Goal: Information Seeking & Learning: Find specific page/section

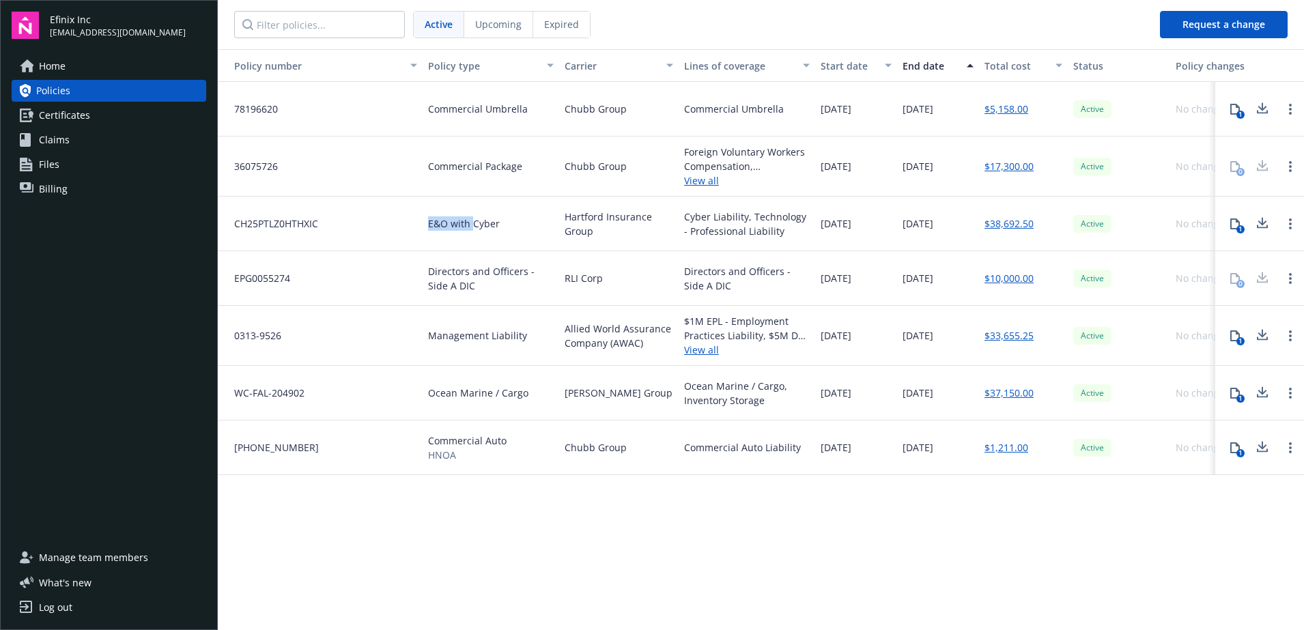
drag, startPoint x: 425, startPoint y: 221, endPoint x: 472, endPoint y: 216, distance: 46.6
click at [472, 216] on div "E&O with Cyber" at bounding box center [491, 224] width 137 height 55
drag, startPoint x: 681, startPoint y: 214, endPoint x: 794, endPoint y: 233, distance: 114.9
click at [794, 233] on div "Cyber Liability, Technology - Professional Liability" at bounding box center [747, 224] width 137 height 55
click at [429, 540] on div "Policy number Policy type Carrier Lines of coverage Start date End date Total c…" at bounding box center [761, 338] width 1086 height 579
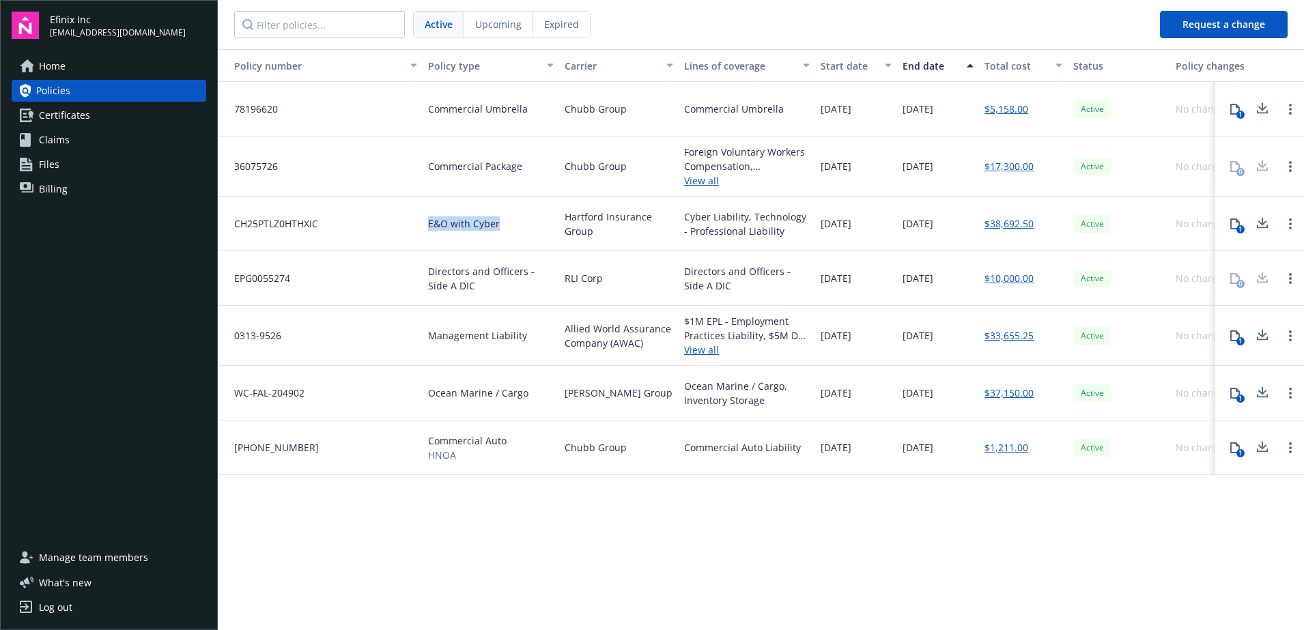
drag, startPoint x: 429, startPoint y: 221, endPoint x: 500, endPoint y: 230, distance: 70.9
click at [500, 230] on div "E&O with Cyber" at bounding box center [491, 224] width 137 height 55
click at [451, 225] on span "E&O with Cyber" at bounding box center [464, 223] width 72 height 14
click at [427, 221] on div "E&O with Cyber" at bounding box center [491, 224] width 137 height 55
drag, startPoint x: 427, startPoint y: 221, endPoint x: 502, endPoint y: 229, distance: 75.5
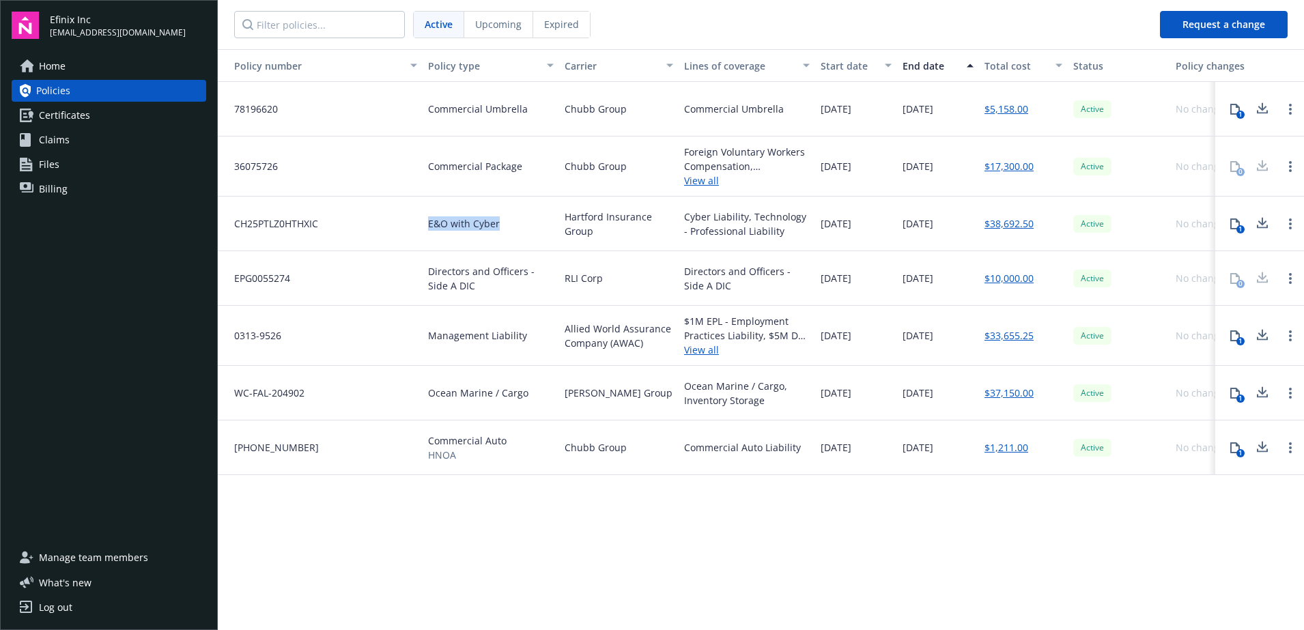
click at [502, 229] on div "E&O with Cyber" at bounding box center [491, 224] width 137 height 55
copy span "E&O with Cyber"
drag, startPoint x: 425, startPoint y: 264, endPoint x: 455, endPoint y: 283, distance: 36.2
click at [455, 283] on div "Directors and Officers - Side A DIC" at bounding box center [491, 278] width 137 height 55
copy span "Directors and Officers - Side A DIC"
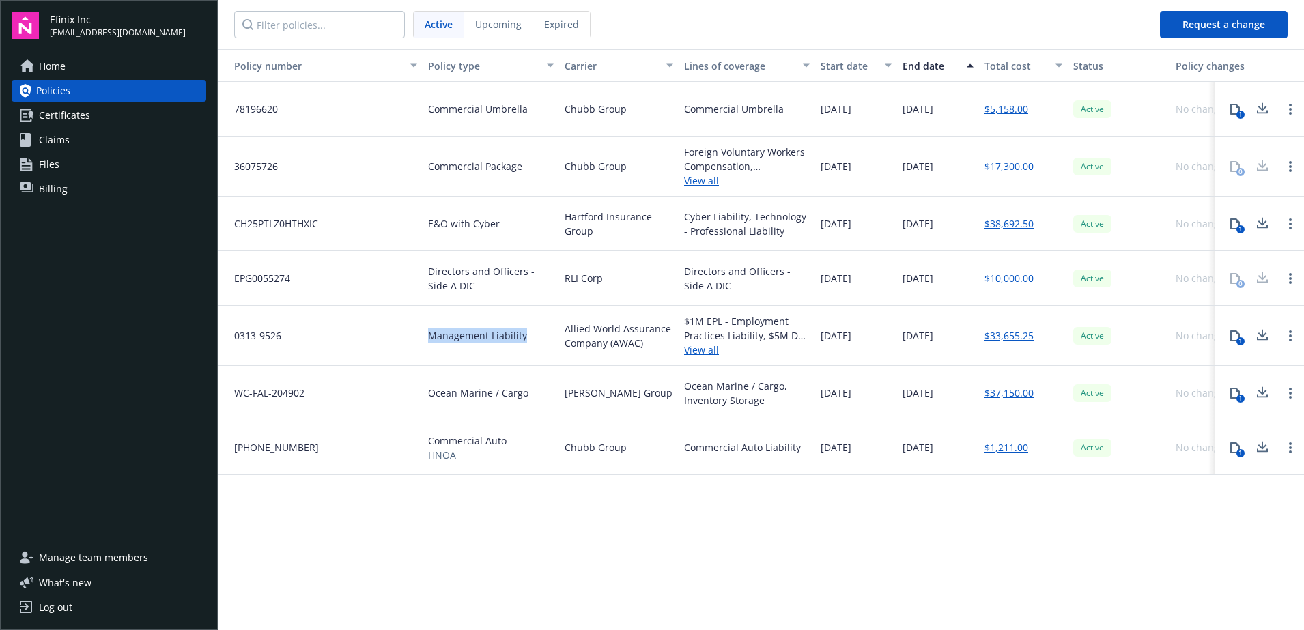
drag, startPoint x: 431, startPoint y: 337, endPoint x: 524, endPoint y: 339, distance: 92.2
click at [524, 339] on span "Management Liability" at bounding box center [477, 335] width 99 height 14
copy span "Management Liability"
drag, startPoint x: 431, startPoint y: 392, endPoint x: 539, endPoint y: 380, distance: 109.2
click at [539, 380] on div "Ocean Marine / Cargo" at bounding box center [491, 393] width 137 height 55
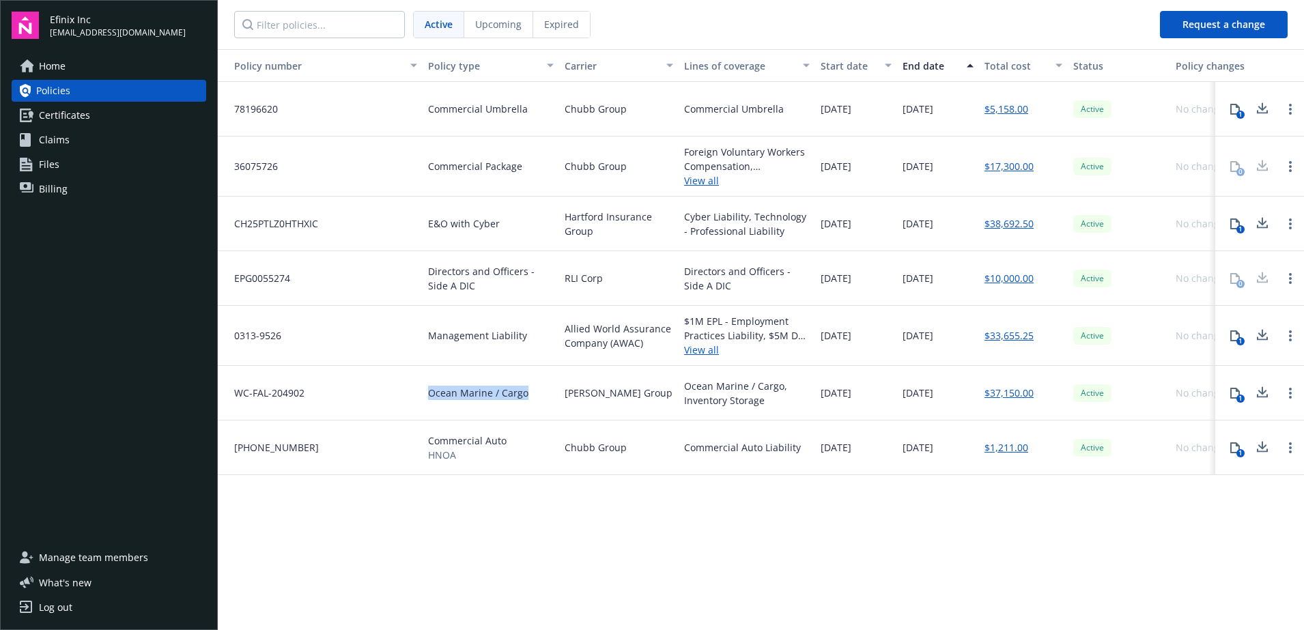
copy span "Ocean Marine / Cargo"
drag, startPoint x: 425, startPoint y: 439, endPoint x: 480, endPoint y: 453, distance: 57.0
click at [480, 453] on div "Commercial Auto HNOA" at bounding box center [491, 448] width 137 height 55
click at [685, 445] on div "Commercial Auto Liability" at bounding box center [742, 447] width 117 height 14
drag, startPoint x: 682, startPoint y: 445, endPoint x: 813, endPoint y: 457, distance: 131.7
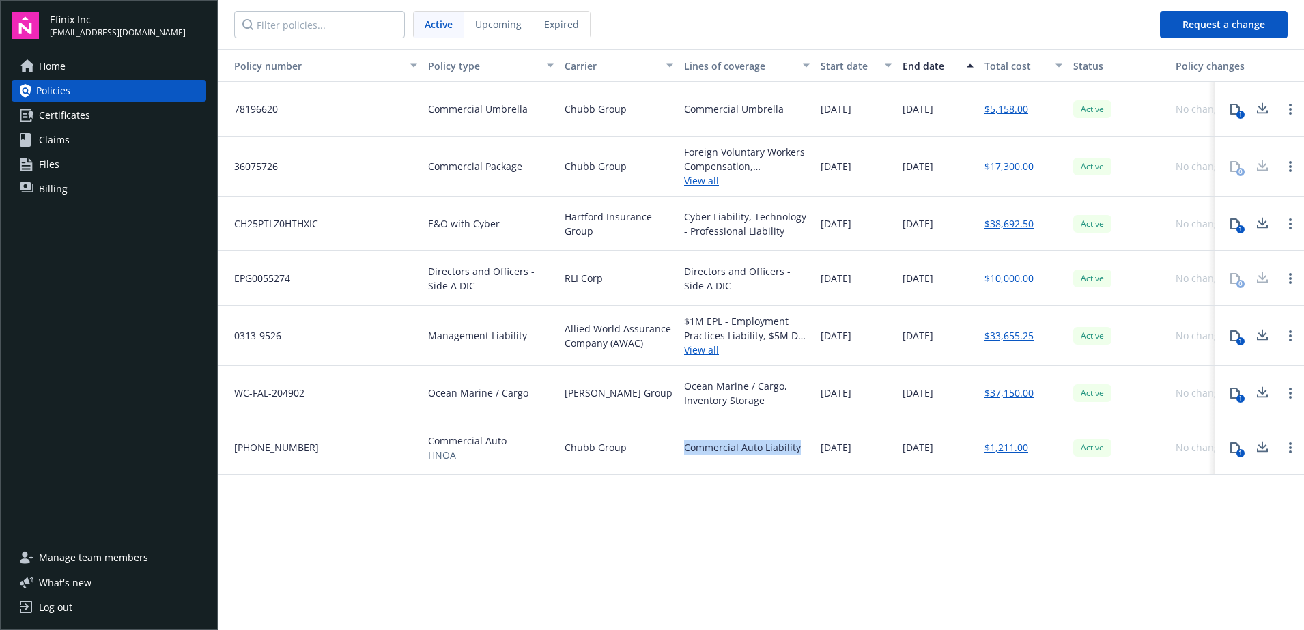
click at [813, 457] on div "Commercial Auto Liability" at bounding box center [747, 448] width 137 height 55
copy div "Commercial Auto Liability"
click at [563, 110] on div "Chubb Group" at bounding box center [618, 109] width 119 height 55
click at [579, 104] on span "Chubb Group" at bounding box center [596, 109] width 62 height 14
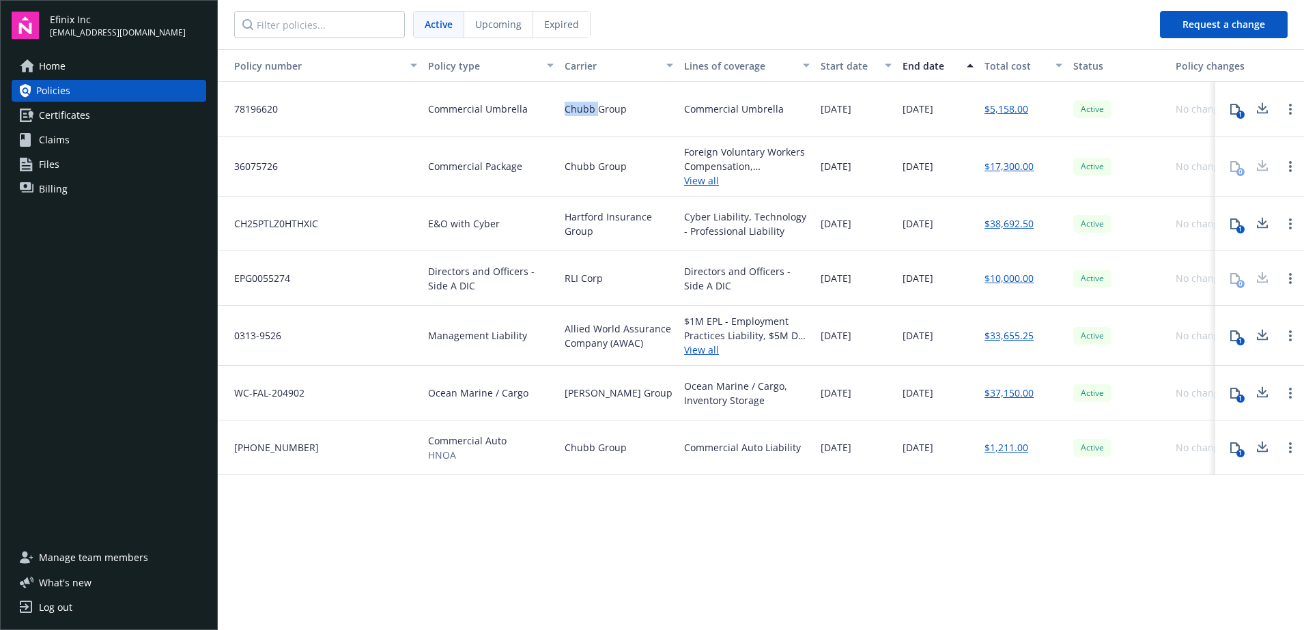
copy span "Chubb"
drag, startPoint x: 442, startPoint y: 143, endPoint x: 426, endPoint y: 117, distance: 31.3
click at [440, 138] on div "Commercial Package" at bounding box center [491, 167] width 137 height 60
drag, startPoint x: 435, startPoint y: 111, endPoint x: 526, endPoint y: 113, distance: 90.8
click at [526, 113] on div "Commercial Umbrella" at bounding box center [491, 109] width 137 height 55
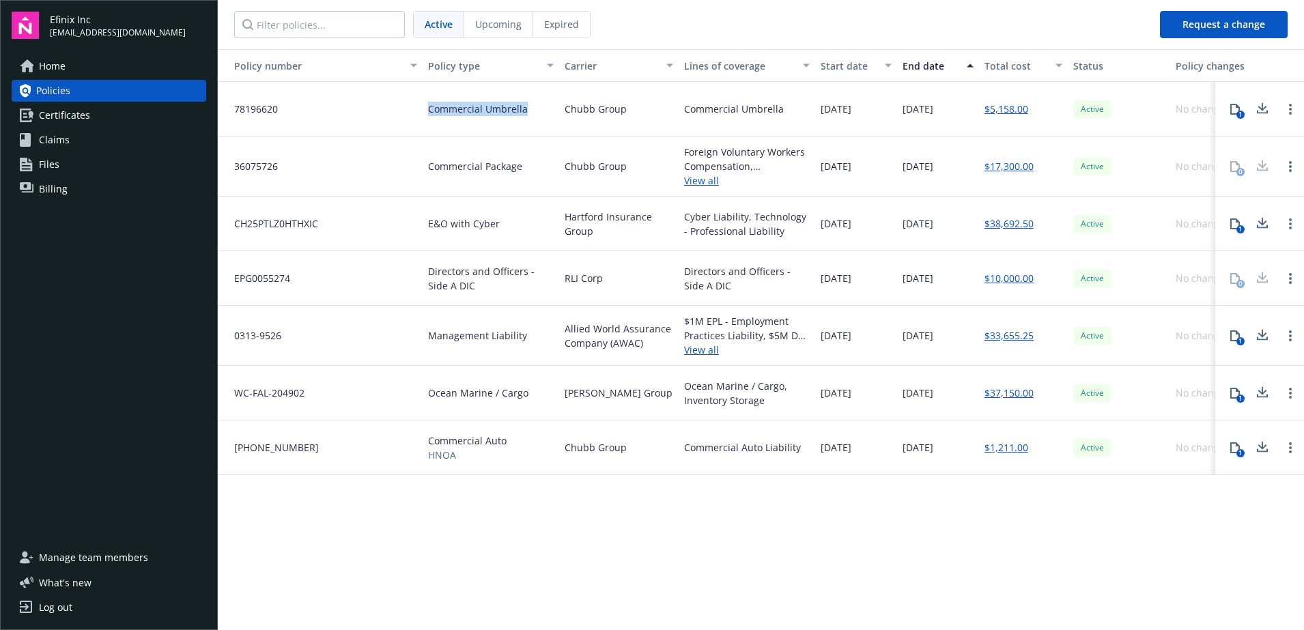
copy span "Commercial Umbrella"
drag, startPoint x: 428, startPoint y: 167, endPoint x: 520, endPoint y: 173, distance: 91.7
click at [520, 173] on div "Commercial Package" at bounding box center [491, 167] width 137 height 60
copy span "Commercial Package"
drag, startPoint x: 425, startPoint y: 441, endPoint x: 464, endPoint y: 455, distance: 40.8
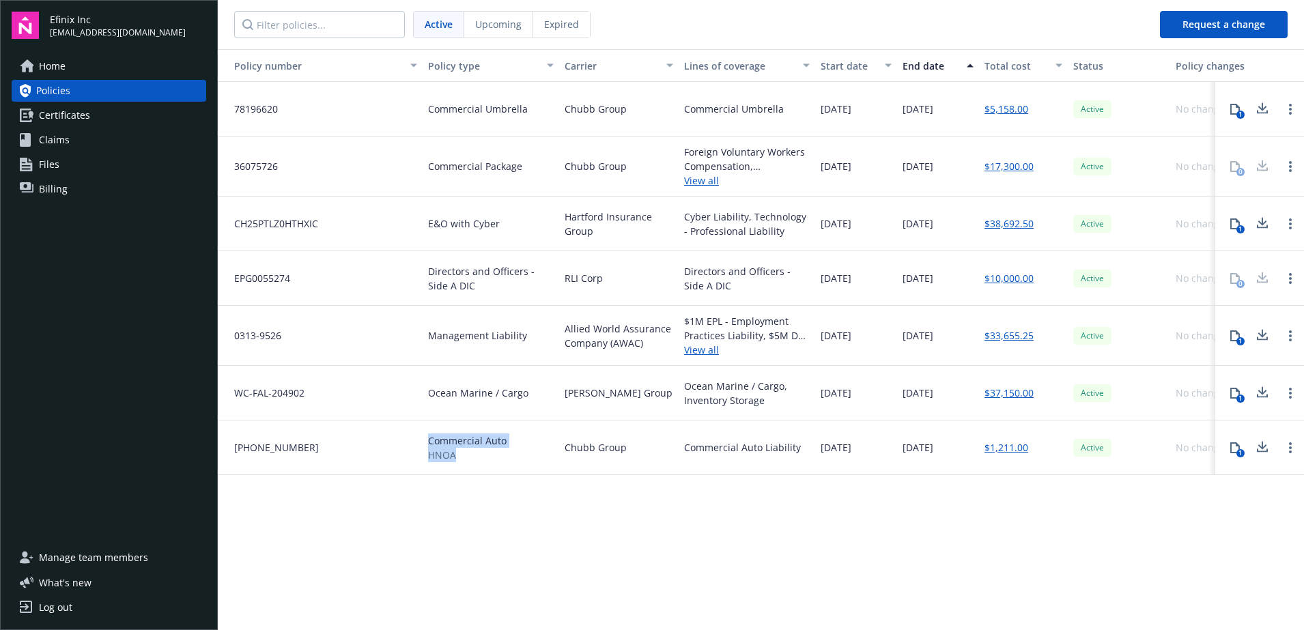
click at [464, 455] on div "Commercial Auto HNOA" at bounding box center [491, 448] width 137 height 55
copy div "Commercial Auto HNOA"
